Goal: Use online tool/utility

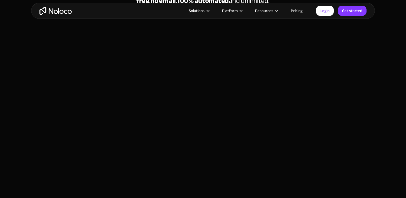
scroll to position [118, 0]
click at [315, 142] on div at bounding box center [203, 110] width 333 height 188
